Goal: Information Seeking & Learning: Learn about a topic

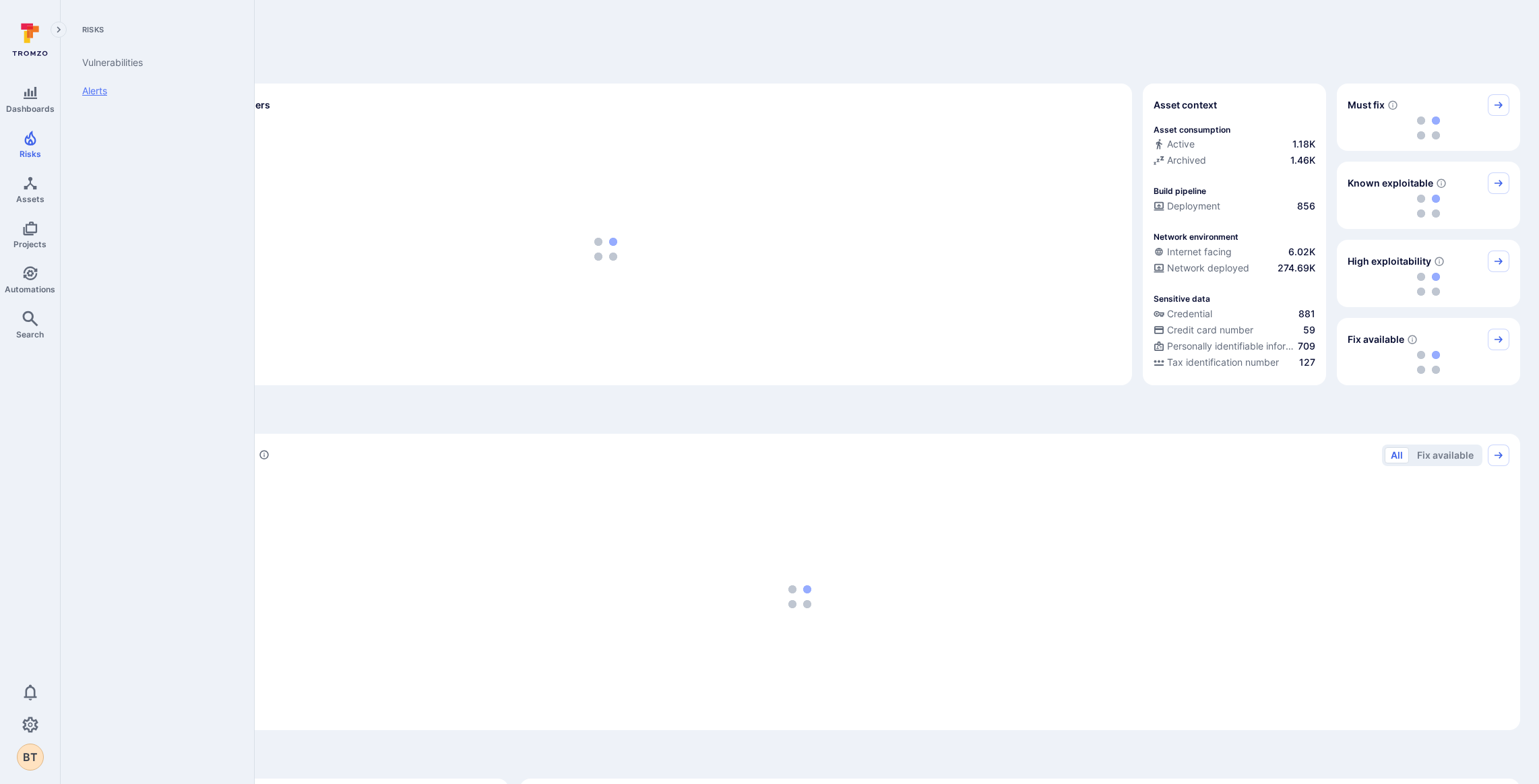
click at [97, 86] on link "Alerts" at bounding box center [154, 90] width 166 height 28
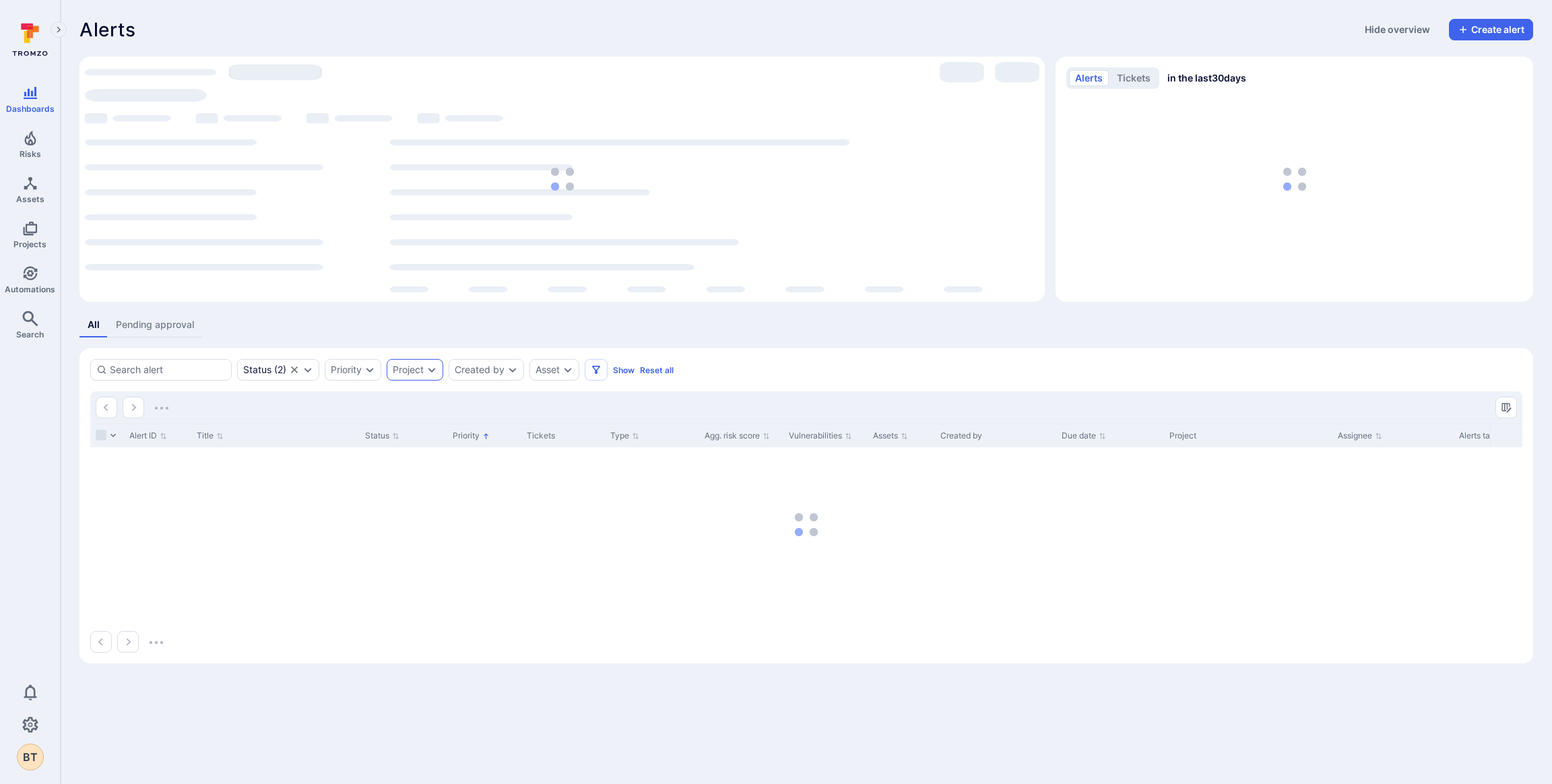
drag, startPoint x: 403, startPoint y: 373, endPoint x: 395, endPoint y: 373, distance: 8.0
click at [403, 373] on div "Project" at bounding box center [408, 369] width 31 height 11
click at [447, 398] on input "autocomplete options" at bounding box center [501, 403] width 173 height 14
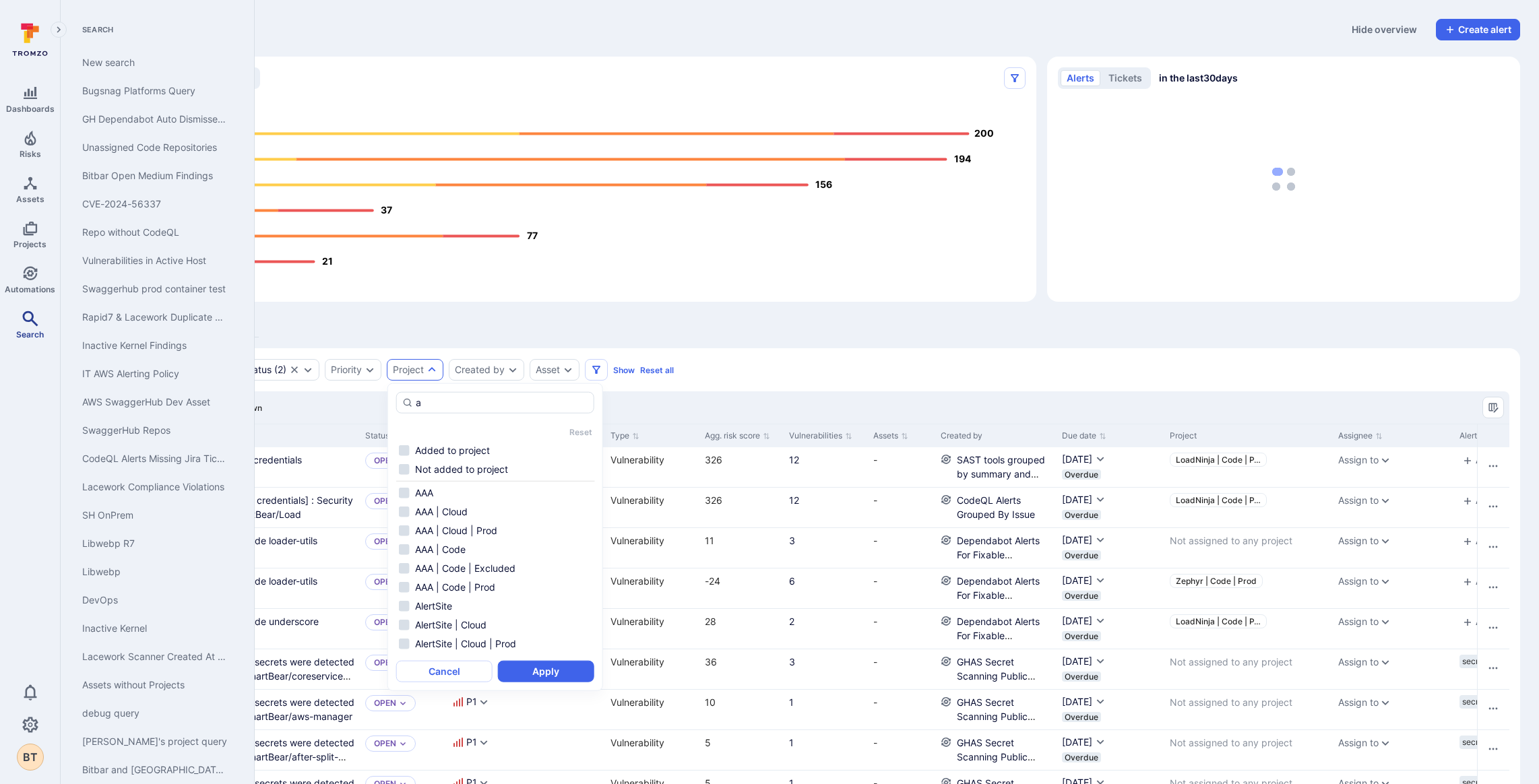
type input "a"
click at [31, 322] on icon "Search" at bounding box center [30, 318] width 16 height 16
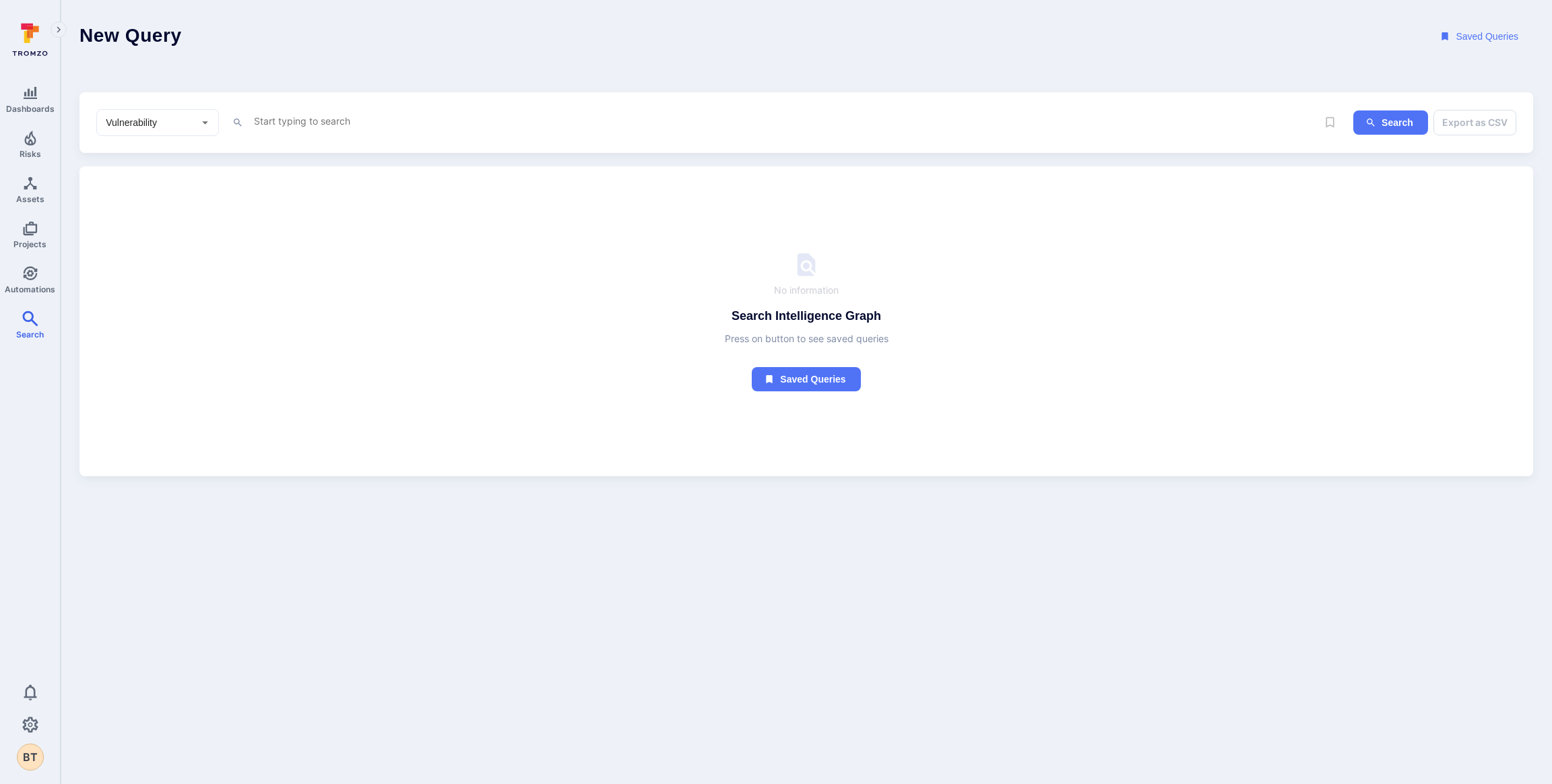
click at [314, 142] on div "Vulnerability ​ x Search Export as CSV" at bounding box center [805, 123] width 1453 height 61
click at [294, 114] on textarea "Intelligence Graph search area" at bounding box center [742, 121] width 979 height 17
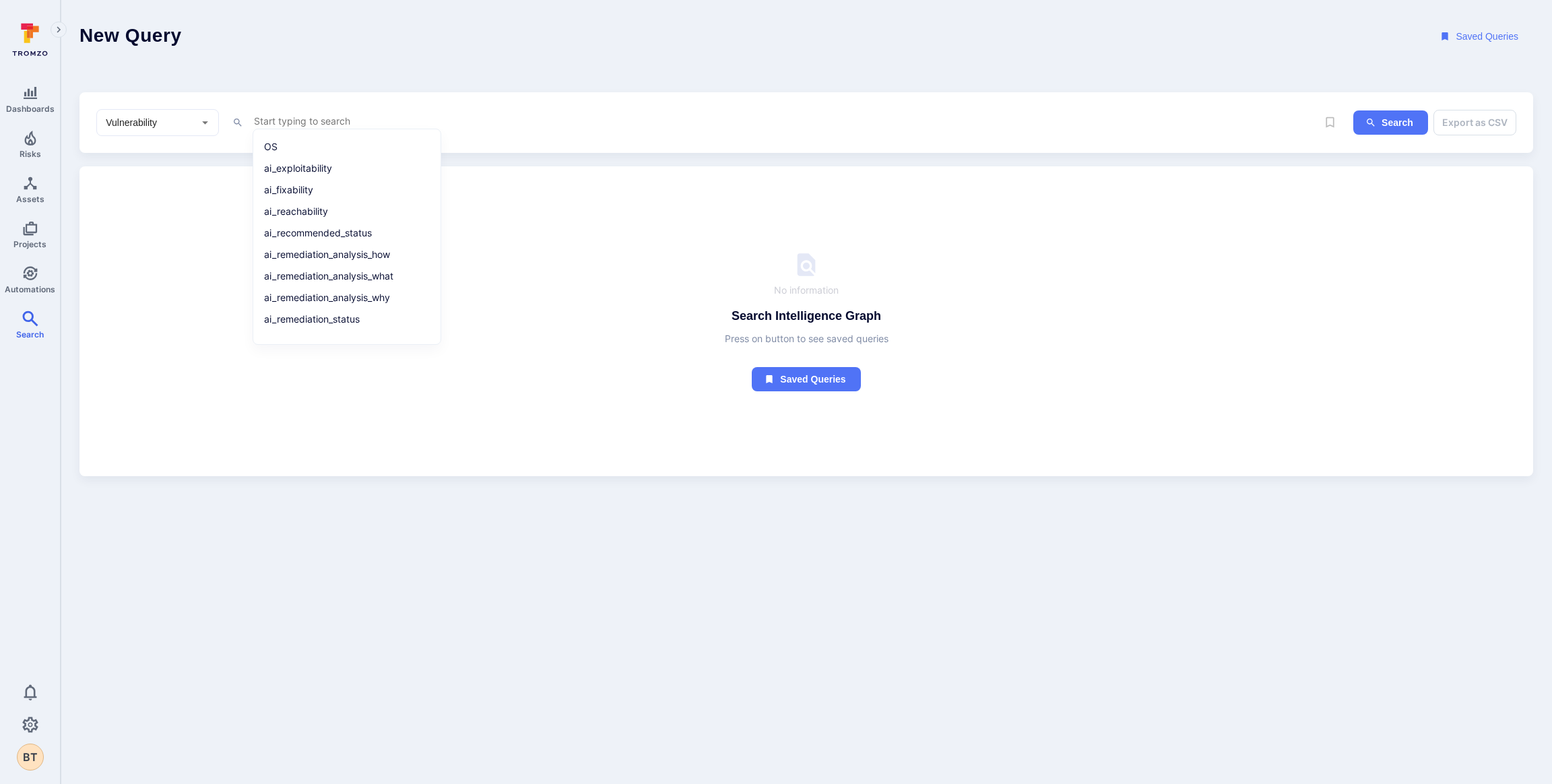
click at [201, 122] on icon "Open" at bounding box center [205, 122] width 14 height 14
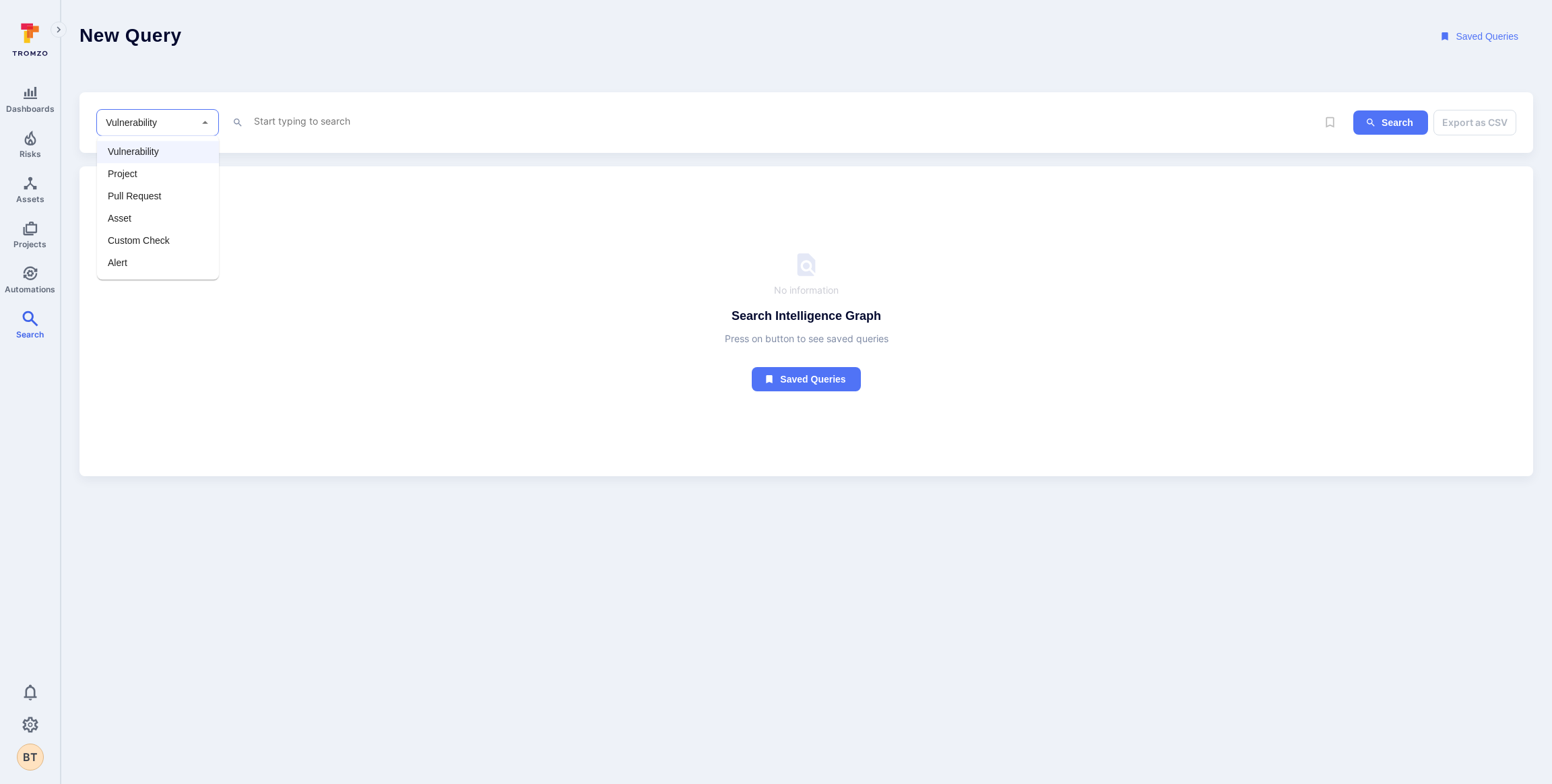
click at [179, 254] on li "Alert" at bounding box center [157, 263] width 122 height 22
type input "Alert"
click at [296, 134] on div "Alert ​ x Search Export as CSV" at bounding box center [805, 123] width 1453 height 61
click at [298, 130] on div "Alert ​ x" at bounding box center [664, 123] width 1136 height 27
click at [297, 127] on textarea "Intelligence Graph search area" at bounding box center [742, 121] width 979 height 17
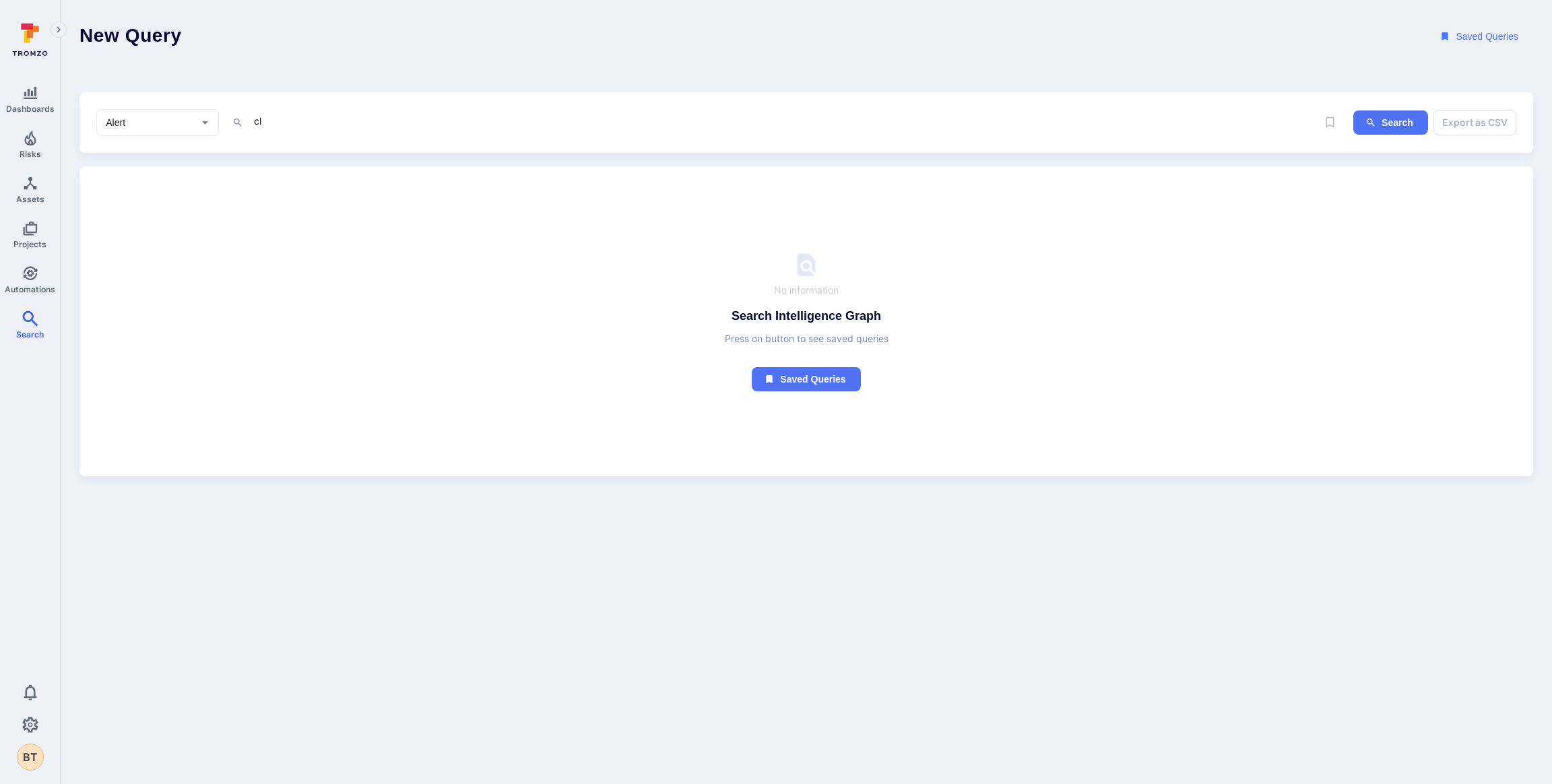
type textarea "c"
type textarea "d"
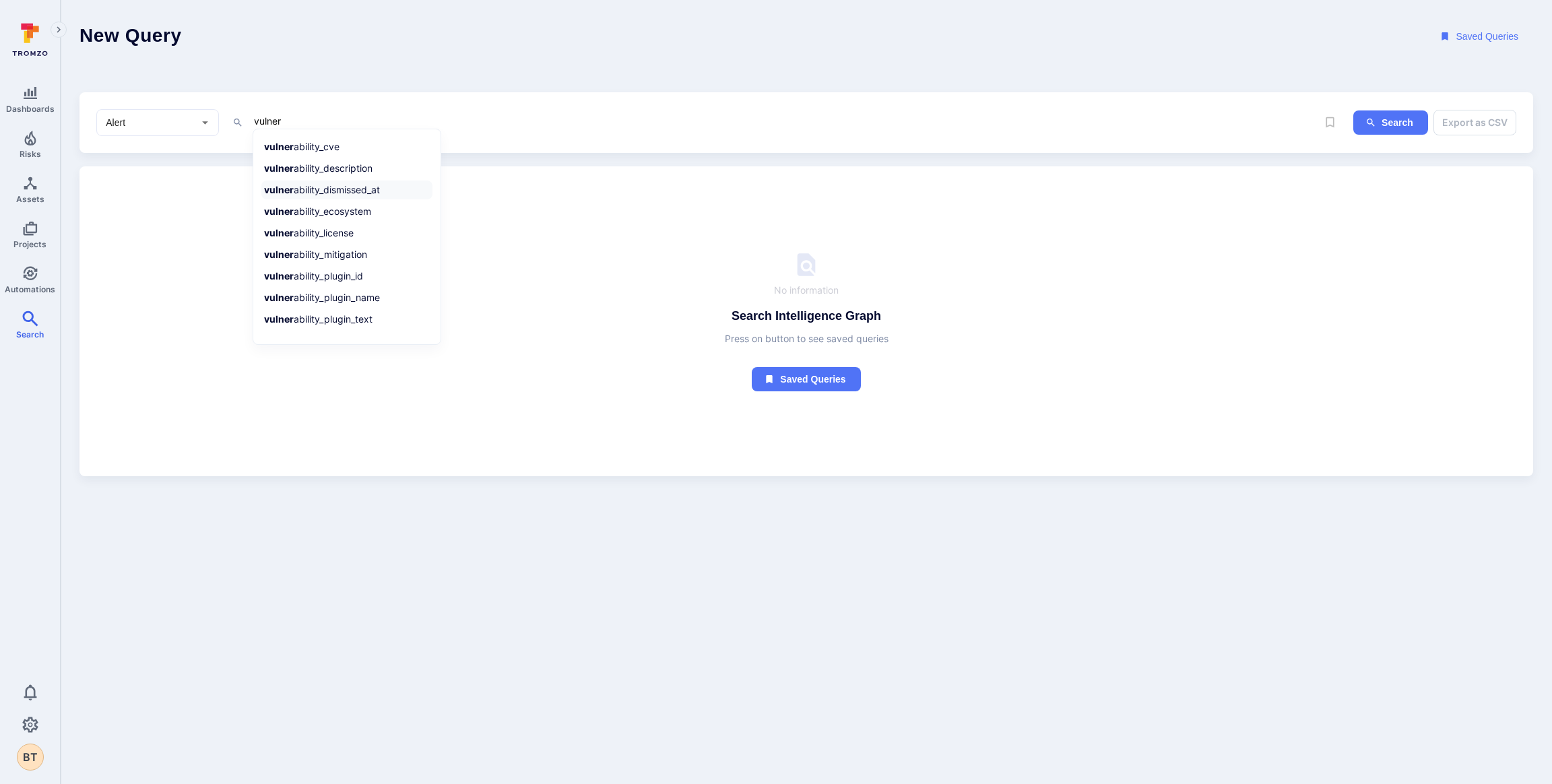
type textarea "vulner"
